Goal: Task Accomplishment & Management: Manage account settings

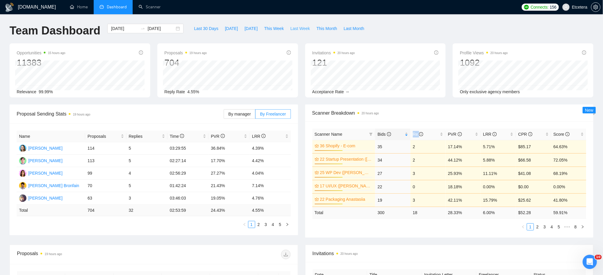
click at [292, 29] on span "Last Week" at bounding box center [300, 28] width 20 height 7
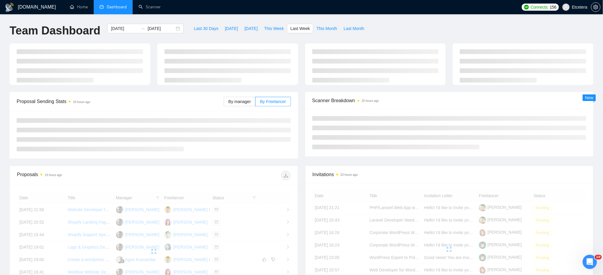
type input "[DATE]"
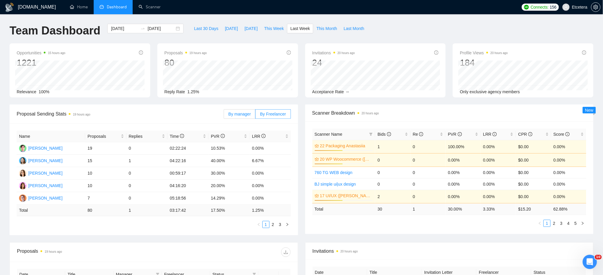
click at [241, 113] on span "By manager" at bounding box center [239, 114] width 22 height 5
click at [224, 116] on input "By manager" at bounding box center [224, 116] width 0 height 0
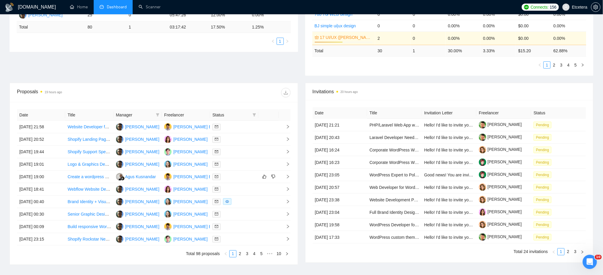
scroll to position [198, 0]
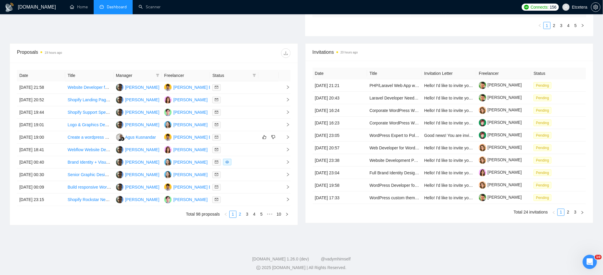
click at [241, 215] on link "2" at bounding box center [240, 214] width 7 height 7
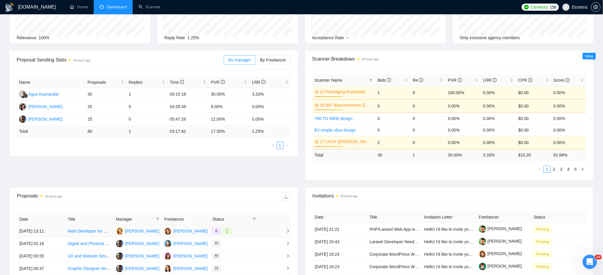
scroll to position [0, 0]
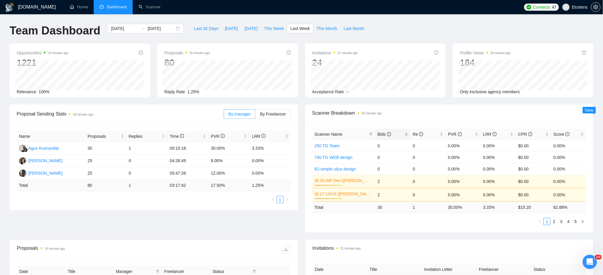
click at [408, 131] on div "Bids" at bounding box center [392, 134] width 30 height 7
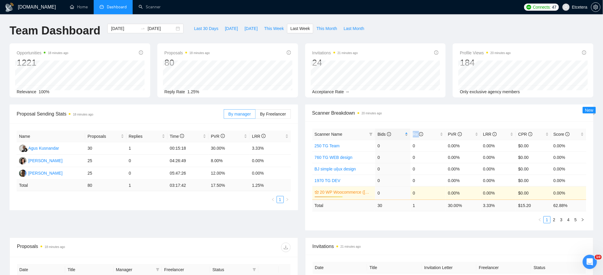
click at [408, 131] on div "Bids" at bounding box center [392, 134] width 30 height 7
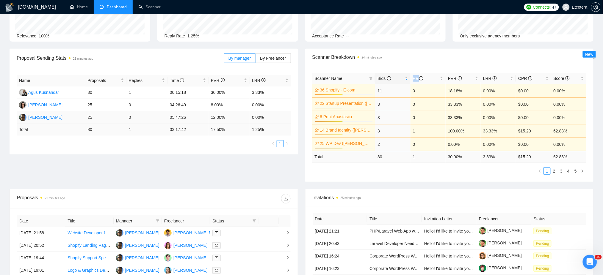
scroll to position [37, 0]
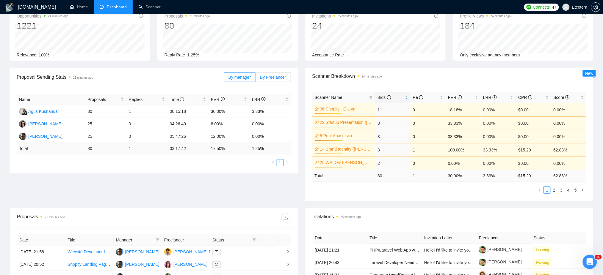
click at [272, 78] on span "By Freelancer" at bounding box center [273, 77] width 26 height 5
click at [255, 79] on input "By Freelancer" at bounding box center [255, 79] width 0 height 0
